Goal: Transaction & Acquisition: Purchase product/service

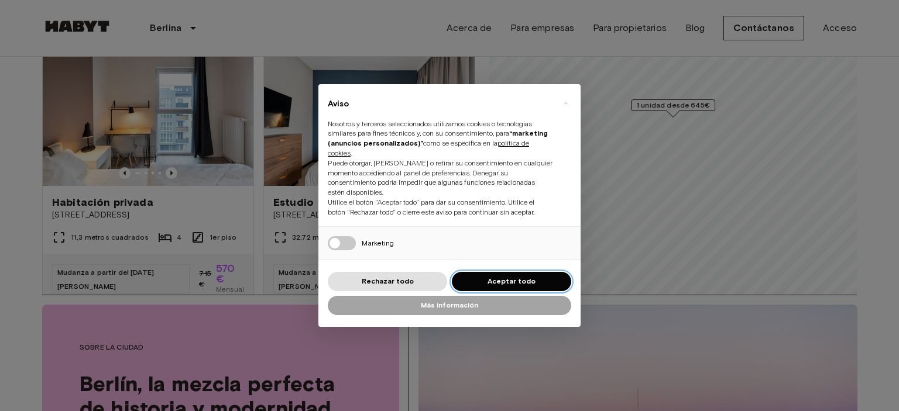
click at [497, 280] on font "Aceptar todo" at bounding box center [512, 281] width 48 height 9
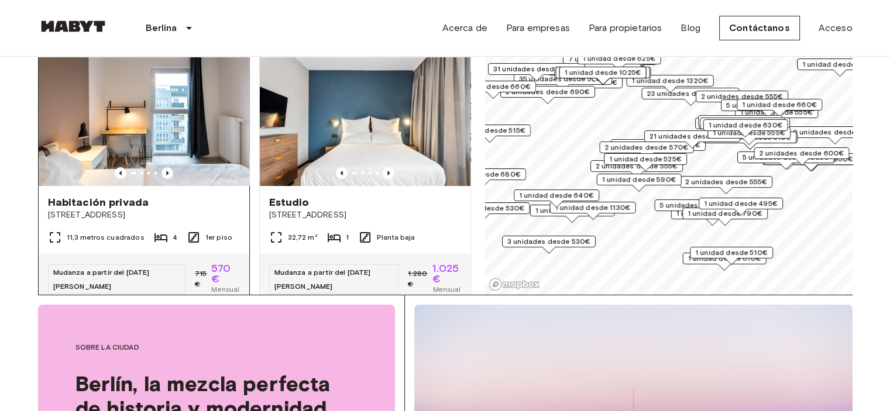
click at [152, 119] on img at bounding box center [144, 116] width 211 height 140
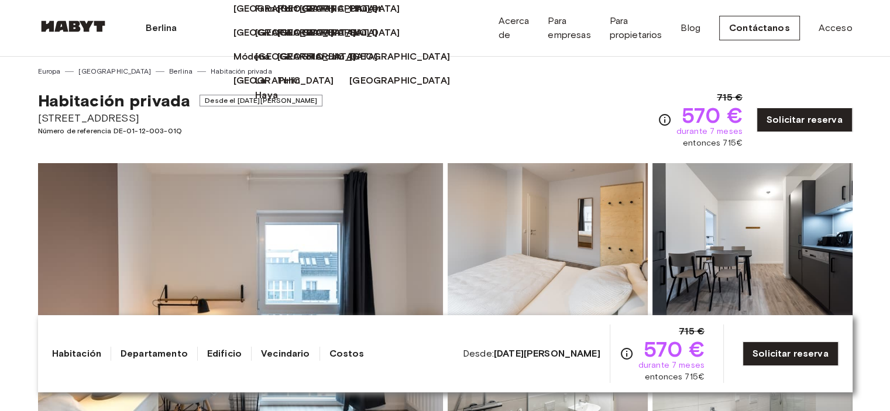
click at [219, 18] on div "Berlina" at bounding box center [163, 28] width 111 height 56
click at [422, 28] on div "Berlina Europa Ámsterdam Berlina Bruselas Colonia Düsseldorf Fráncfort Graz Ham…" at bounding box center [445, 28] width 815 height 56
click at [182, 28] on icon at bounding box center [182, 28] width 0 height 0
